Goal: Task Accomplishment & Management: Manage account settings

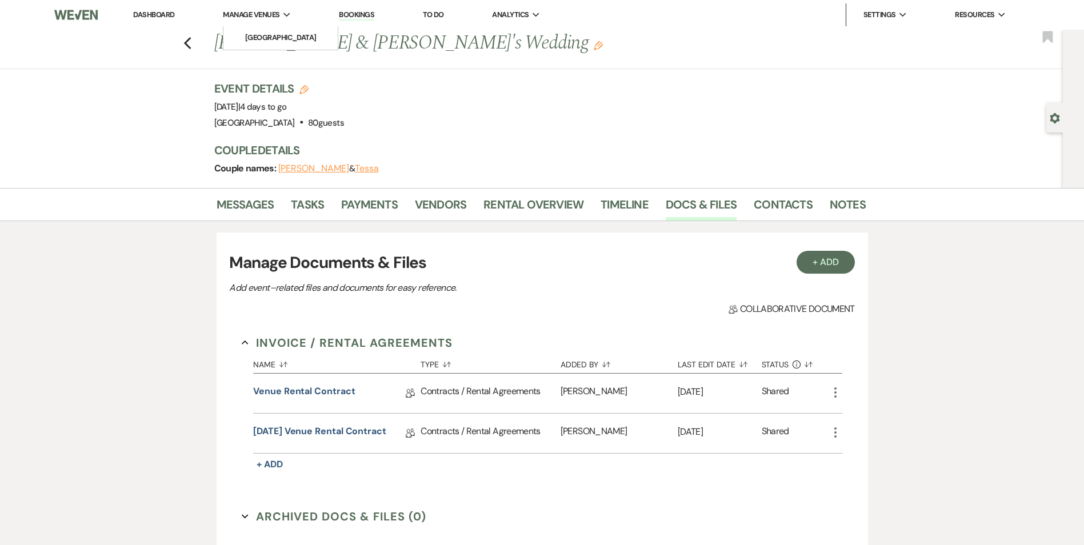
click at [256, 8] on li "Manage Venues Expand [GEOGRAPHIC_DATA]" at bounding box center [256, 14] width 79 height 23
click at [258, 33] on li "[GEOGRAPHIC_DATA]" at bounding box center [280, 37] width 103 height 11
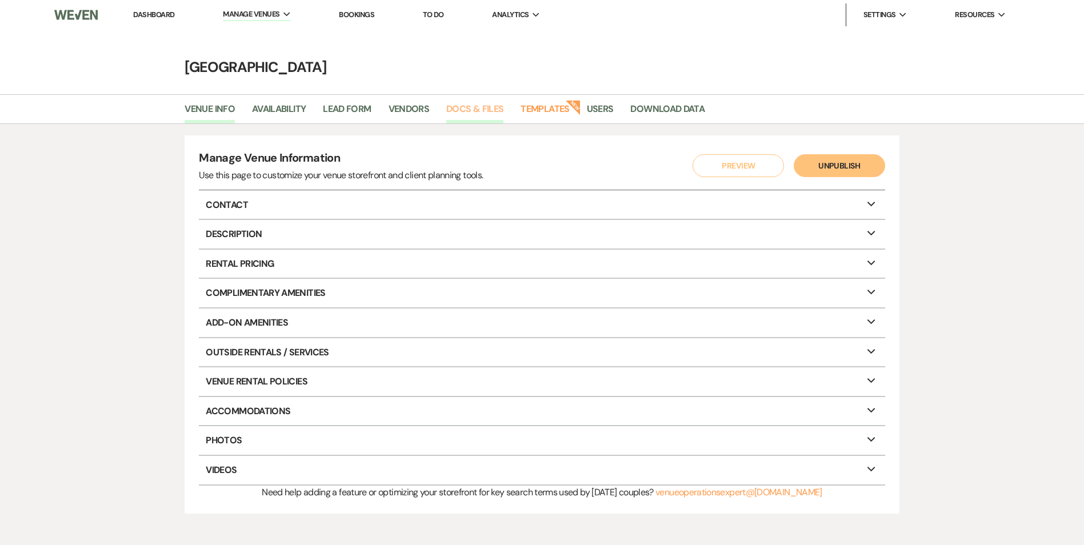
click at [455, 108] on link "Docs & Files" at bounding box center [474, 113] width 57 height 22
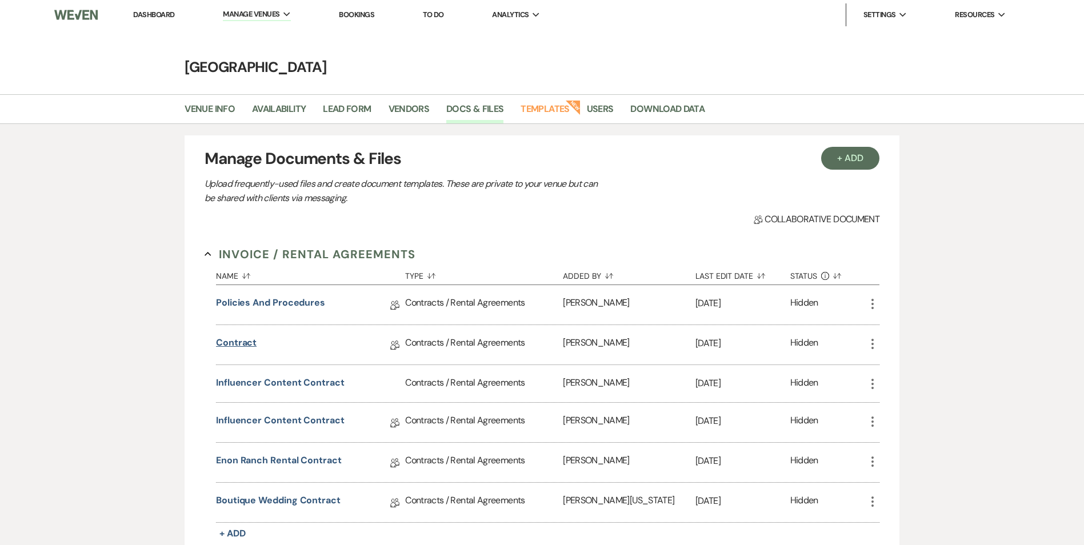
click at [244, 342] on link "Contract" at bounding box center [236, 345] width 41 height 18
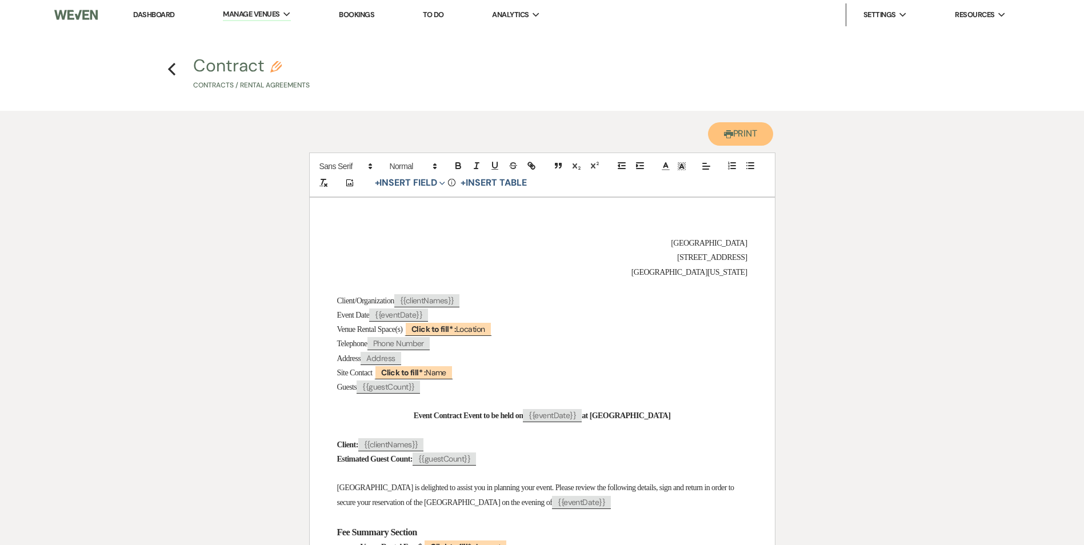
click at [746, 135] on button "Printer Print" at bounding box center [741, 133] width 66 height 23
click at [173, 69] on icon "Previous" at bounding box center [171, 69] width 9 height 14
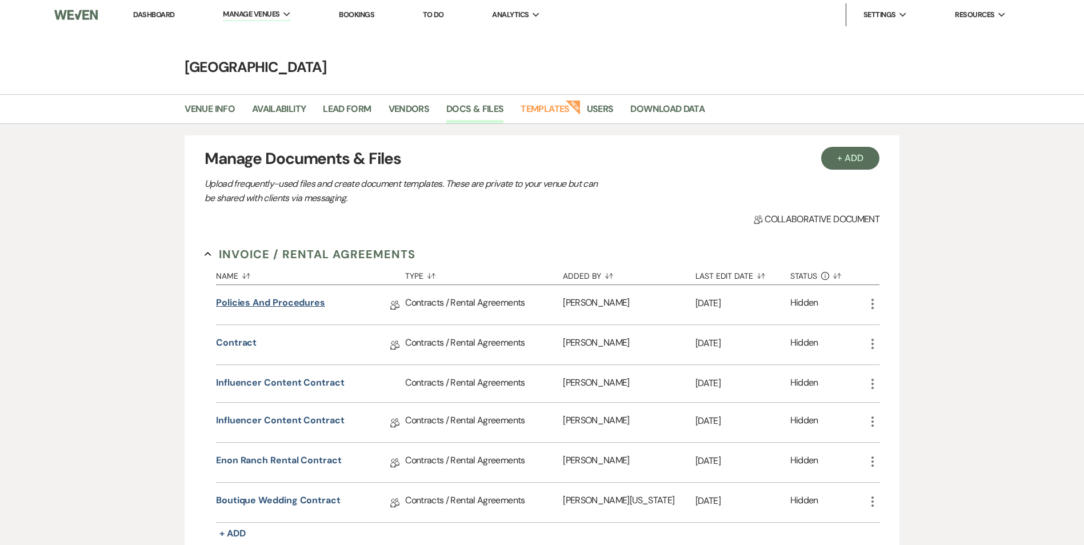
click at [242, 303] on link "Policies and Procedures" at bounding box center [270, 305] width 109 height 18
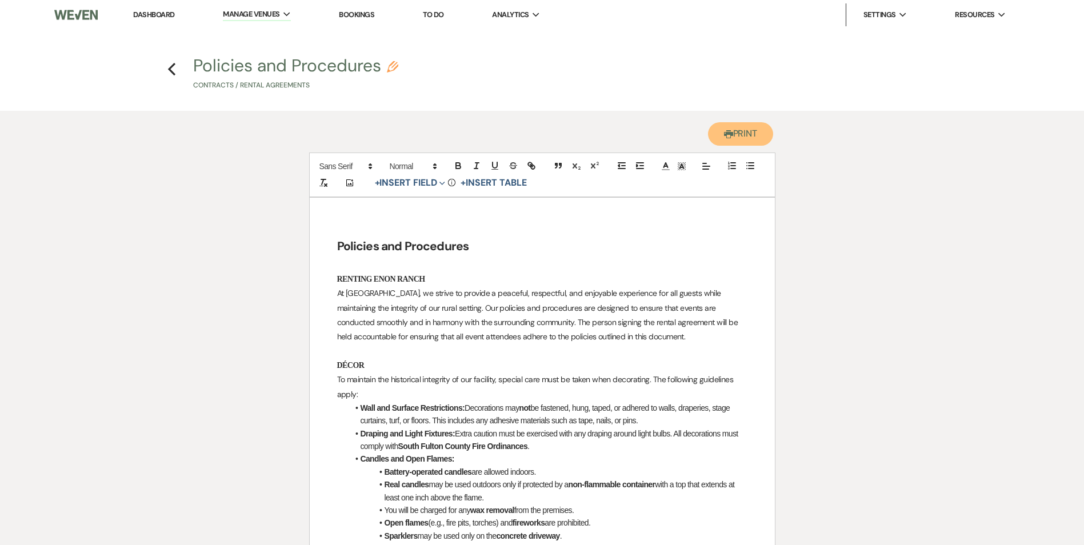
click at [728, 137] on icon "Printer" at bounding box center [728, 134] width 9 height 9
click at [174, 70] on icon "Previous" at bounding box center [171, 69] width 9 height 14
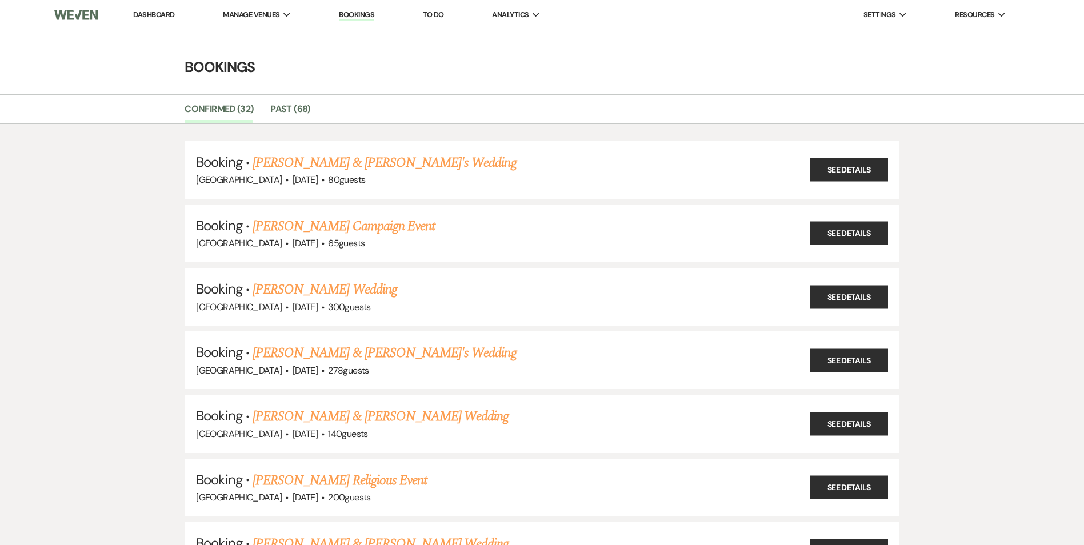
click at [163, 10] on link "Dashboard" at bounding box center [153, 15] width 41 height 10
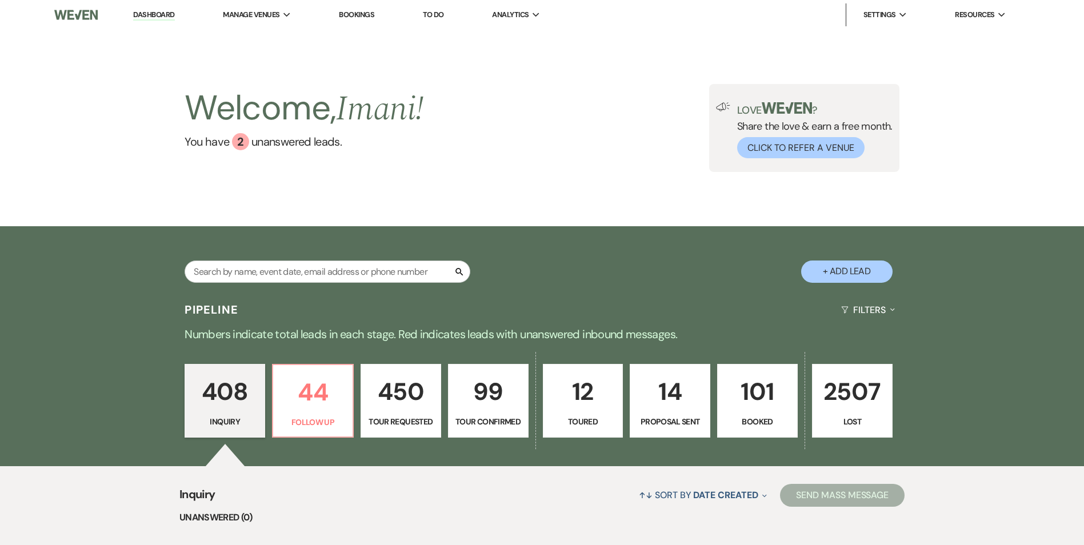
click at [242, 288] on div "Search" at bounding box center [328, 276] width 286 height 31
click at [248, 271] on input "text" at bounding box center [328, 272] width 286 height 22
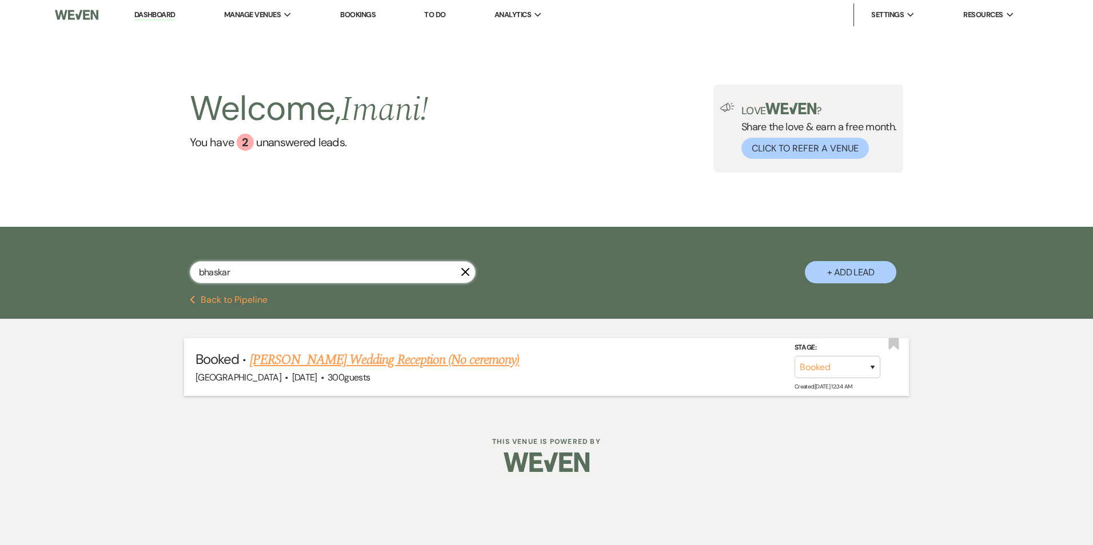
type input "bhaskar"
click at [329, 364] on link "Chetan Velivela's Wedding Reception (No ceremony)" at bounding box center [385, 360] width 270 height 21
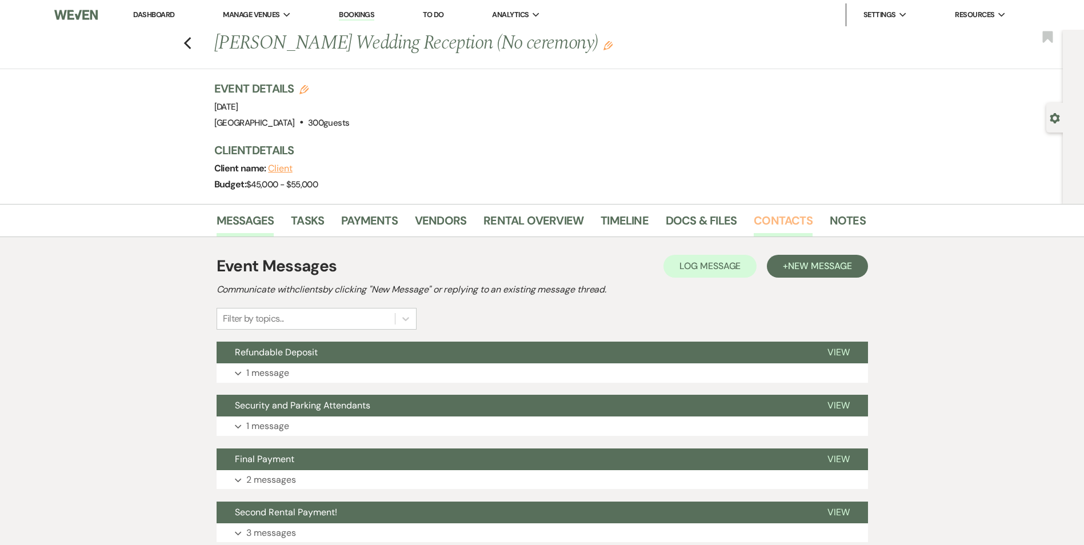
click at [796, 218] on link "Contacts" at bounding box center [783, 223] width 59 height 25
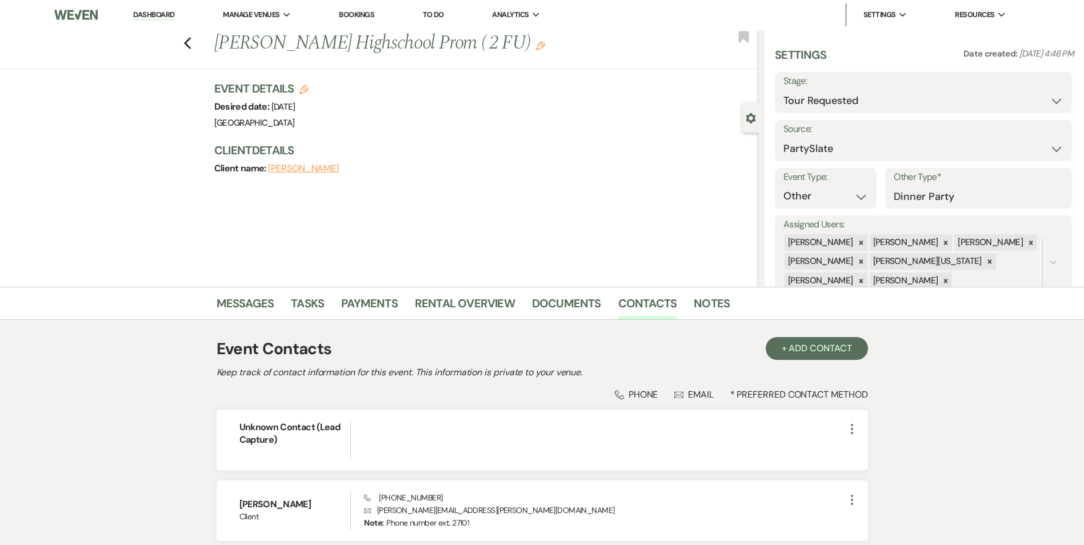
select select "2"
select select "26"
select select "13"
